Goal: Task Accomplishment & Management: Manage account settings

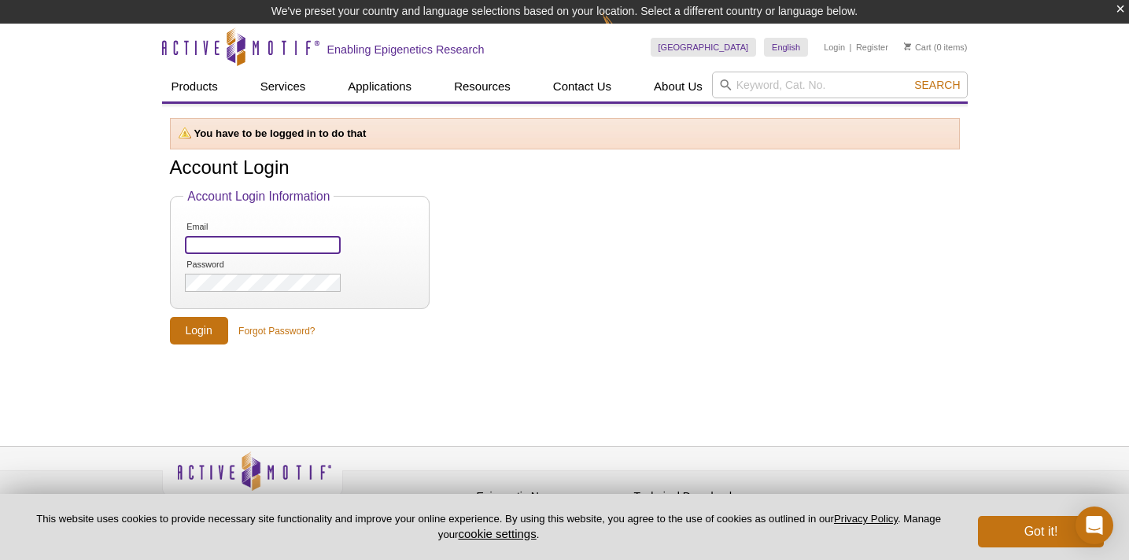
click at [224, 244] on input "Email" at bounding box center [262, 245] width 155 height 18
type input "lab+amorder@histonetx.com"
click at [192, 333] on input "Login" at bounding box center [199, 331] width 58 height 28
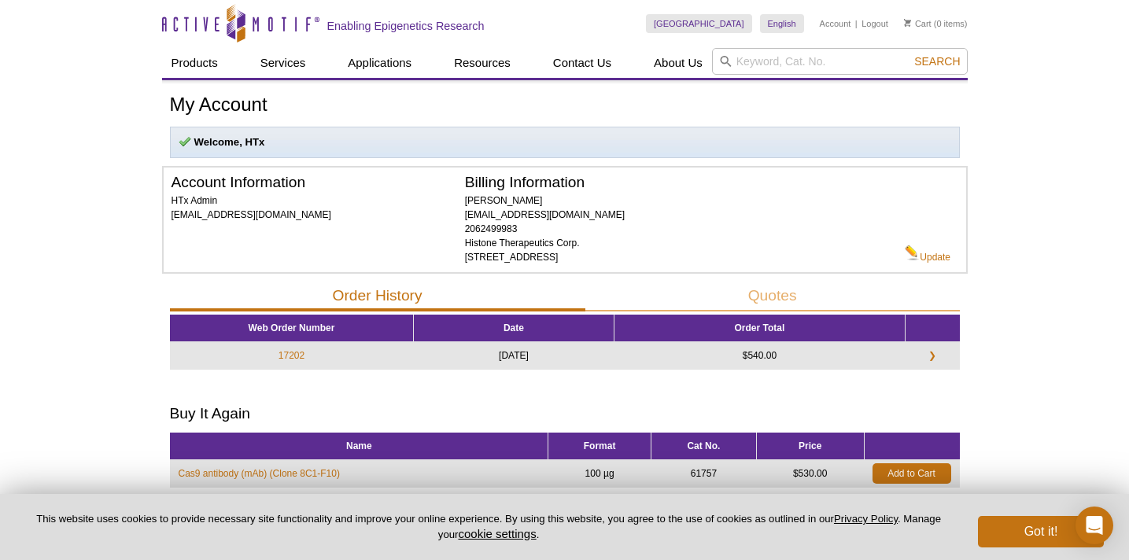
click at [120, 274] on div "Active Motif Logo Enabling Epigenetics Research 0 Search Skip to content Active…" at bounding box center [564, 336] width 1129 height 673
click at [870, 22] on link "Logout" at bounding box center [874, 23] width 27 height 11
